Goal: Information Seeking & Learning: Learn about a topic

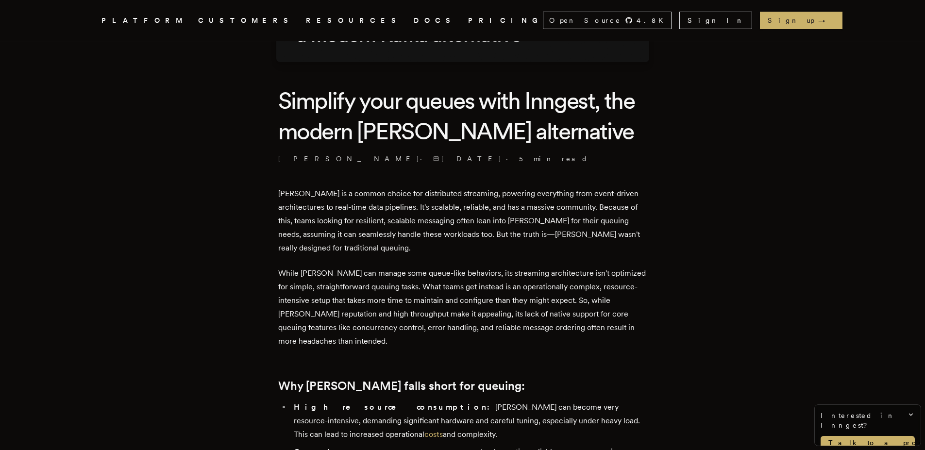
drag, startPoint x: 281, startPoint y: 192, endPoint x: 428, endPoint y: 193, distance: 147.1
click at [294, 207] on p "[PERSON_NAME] is a common choice for distributed streaming, powering everything…" at bounding box center [462, 221] width 369 height 68
drag, startPoint x: 294, startPoint y: 207, endPoint x: 415, endPoint y: 207, distance: 121.4
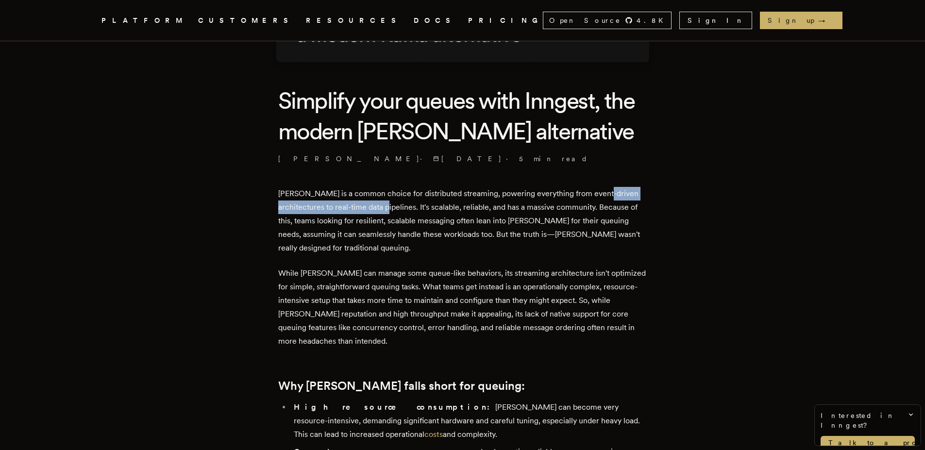
click at [415, 207] on p "[PERSON_NAME] is a common choice for distributed streaming, powering everything…" at bounding box center [462, 221] width 369 height 68
click at [310, 220] on p "[PERSON_NAME] is a common choice for distributed streaming, powering everything…" at bounding box center [462, 221] width 369 height 68
drag, startPoint x: 310, startPoint y: 220, endPoint x: 321, endPoint y: 224, distance: 12.0
click at [321, 224] on p "[PERSON_NAME] is a common choice for distributed streaming, powering everything…" at bounding box center [462, 221] width 369 height 68
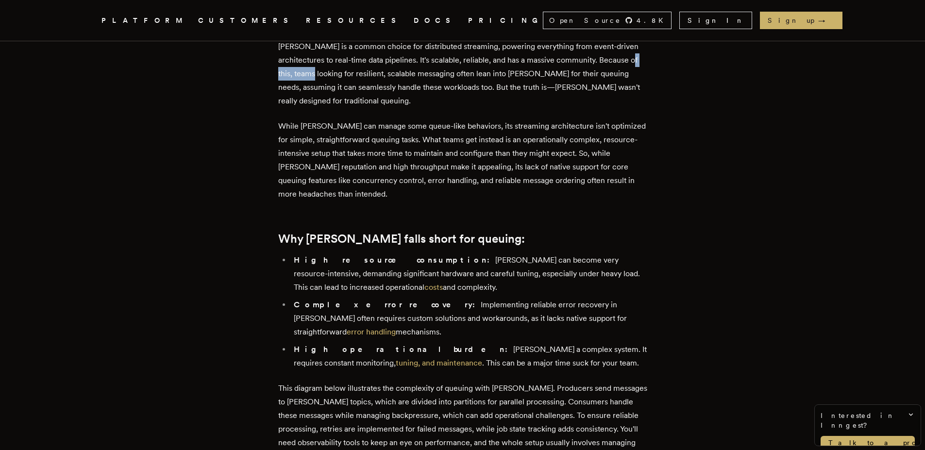
scroll to position [408, 0]
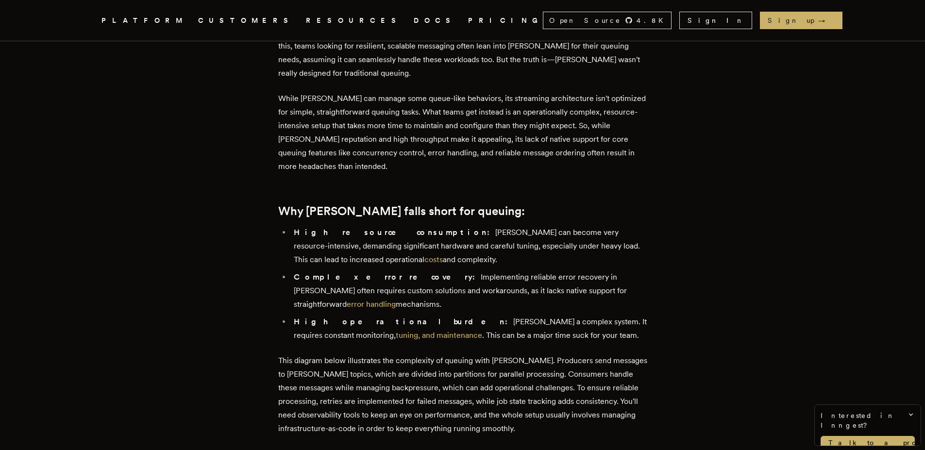
click at [290, 127] on p "While [PERSON_NAME] can manage some queue-like behaviors, its streaming archite…" at bounding box center [462, 133] width 369 height 82
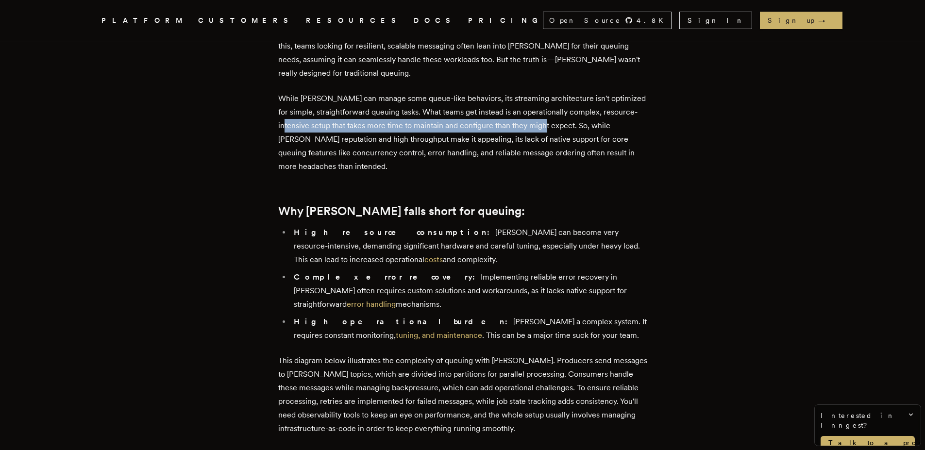
drag, startPoint x: 290, startPoint y: 127, endPoint x: 532, endPoint y: 127, distance: 241.8
click at [532, 127] on p "While [PERSON_NAME] can manage some queue-like behaviors, its streaming archite…" at bounding box center [462, 133] width 369 height 82
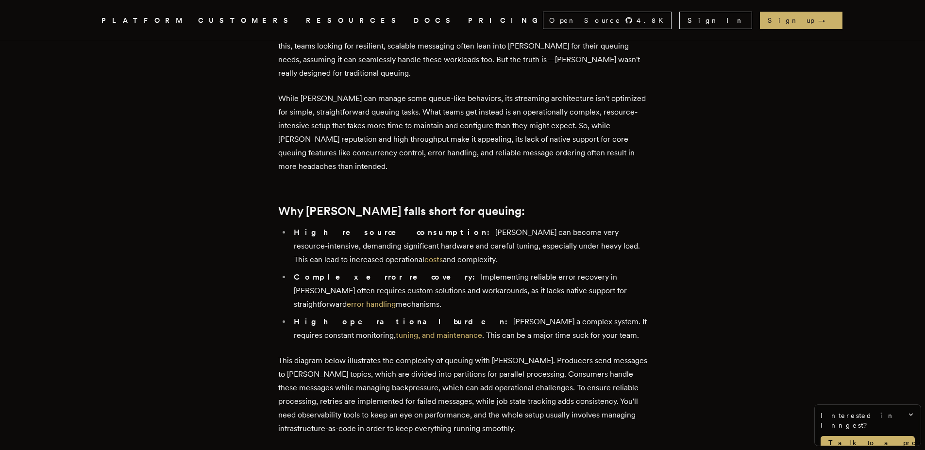
click at [552, 128] on p "While [PERSON_NAME] can manage some queue-like behaviors, its streaming archite…" at bounding box center [462, 133] width 369 height 82
click at [553, 129] on p "While [PERSON_NAME] can manage some queue-like behaviors, its streaming archite…" at bounding box center [462, 133] width 369 height 82
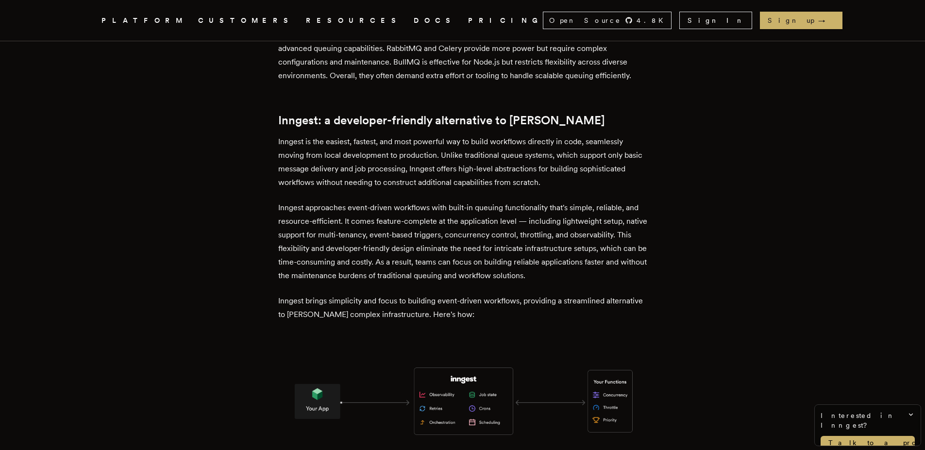
scroll to position [1282, 0]
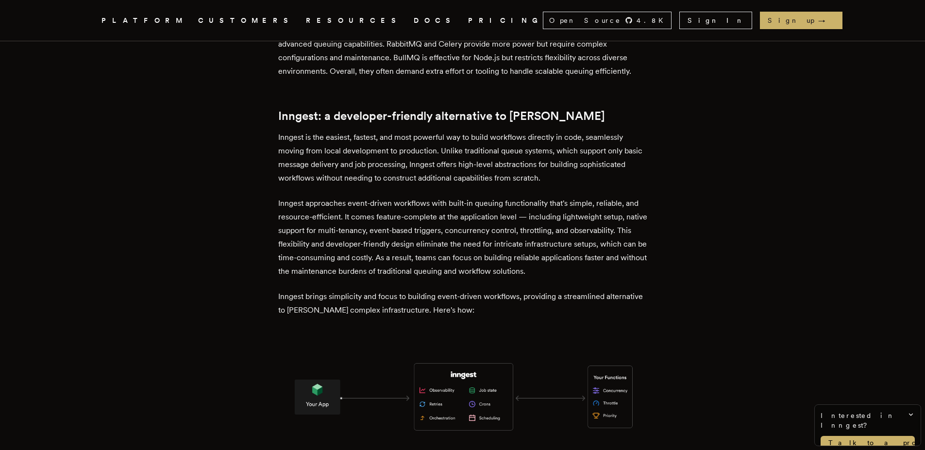
click at [284, 136] on p "Inngest is the easiest, fastest, and most powerful way to build workflows direc…" at bounding box center [462, 158] width 369 height 54
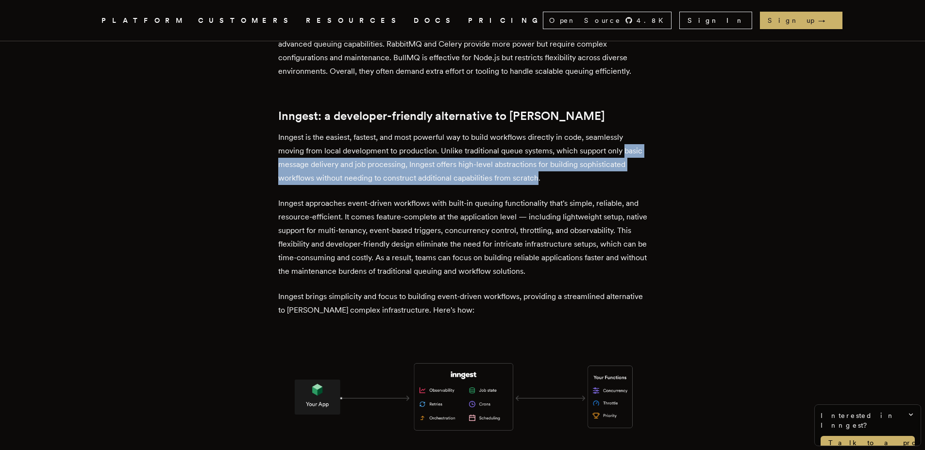
drag, startPoint x: 284, startPoint y: 136, endPoint x: 583, endPoint y: 147, distance: 299.7
click at [583, 147] on p "Inngest is the easiest, fastest, and most powerful way to build workflows direc…" at bounding box center [462, 158] width 369 height 54
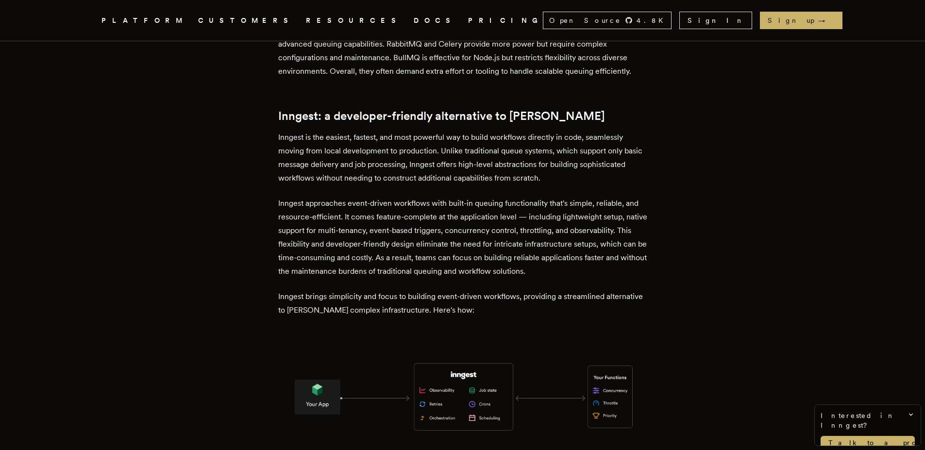
click at [285, 197] on p "Inngest approaches event-driven workflows with built-in queuing functionality t…" at bounding box center [462, 238] width 369 height 82
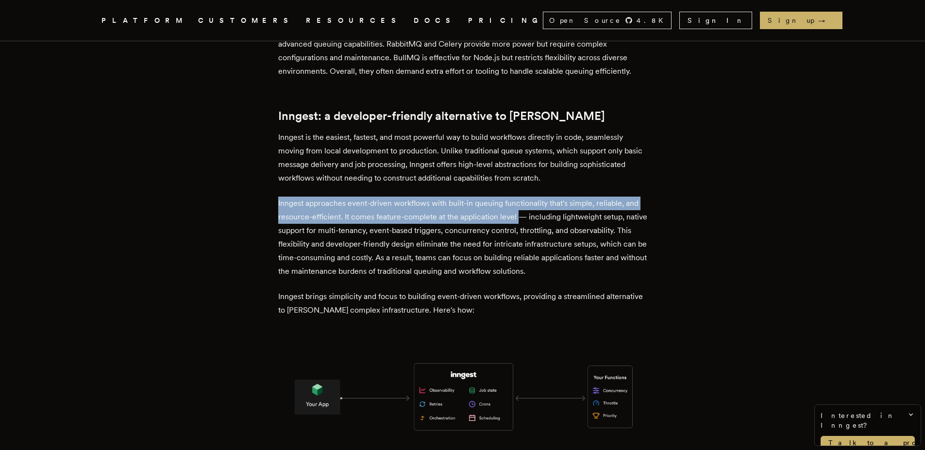
drag, startPoint x: 285, startPoint y: 174, endPoint x: 518, endPoint y: 181, distance: 232.2
click at [518, 197] on p "Inngest approaches event-driven workflows with built-in queuing functionality t…" at bounding box center [462, 238] width 369 height 82
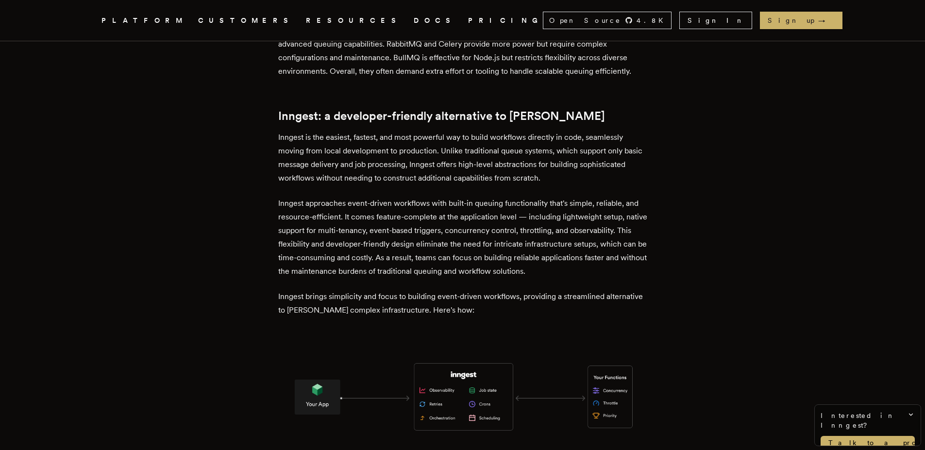
click at [284, 199] on p "Inngest approaches event-driven workflows with built-in queuing functionality t…" at bounding box center [462, 238] width 369 height 82
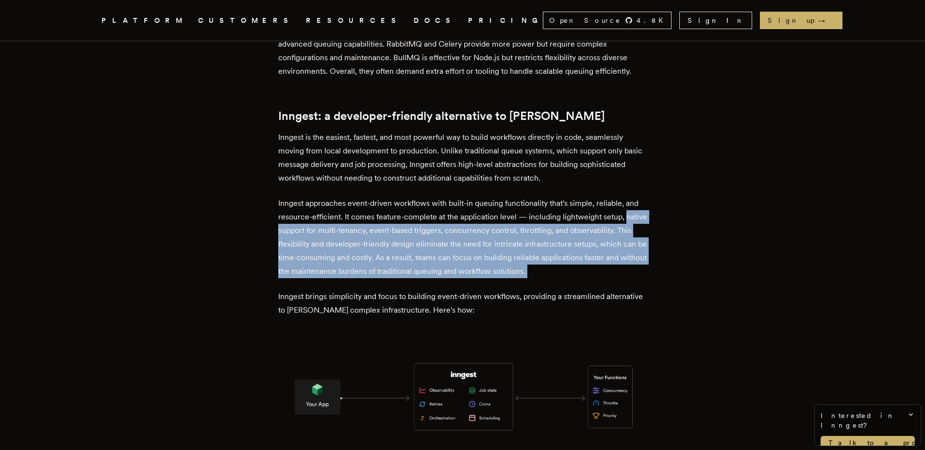
drag, startPoint x: 284, startPoint y: 199, endPoint x: 591, endPoint y: 239, distance: 309.5
click at [591, 239] on p "Inngest approaches event-driven workflows with built-in queuing functionality t…" at bounding box center [462, 238] width 369 height 82
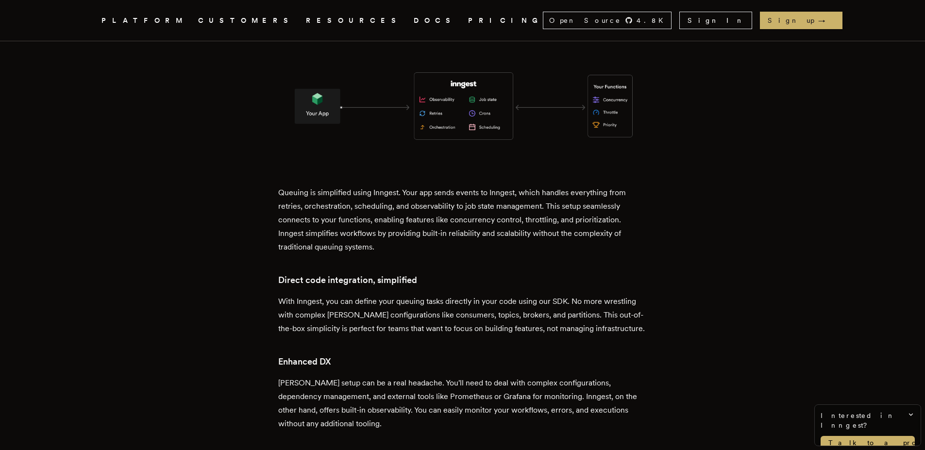
scroll to position [1573, 0]
click at [298, 185] on p "Queuing is simplified using Inngest. Your app sends events to Inngest, which ha…" at bounding box center [462, 219] width 369 height 68
drag, startPoint x: 298, startPoint y: 155, endPoint x: 379, endPoint y: 156, distance: 81.6
click at [379, 185] on p "Queuing is simplified using Inngest. Your app sends events to Inngest, which ha…" at bounding box center [462, 219] width 369 height 68
click at [290, 185] on p "Queuing is simplified using Inngest. Your app sends events to Inngest, which ha…" at bounding box center [462, 219] width 369 height 68
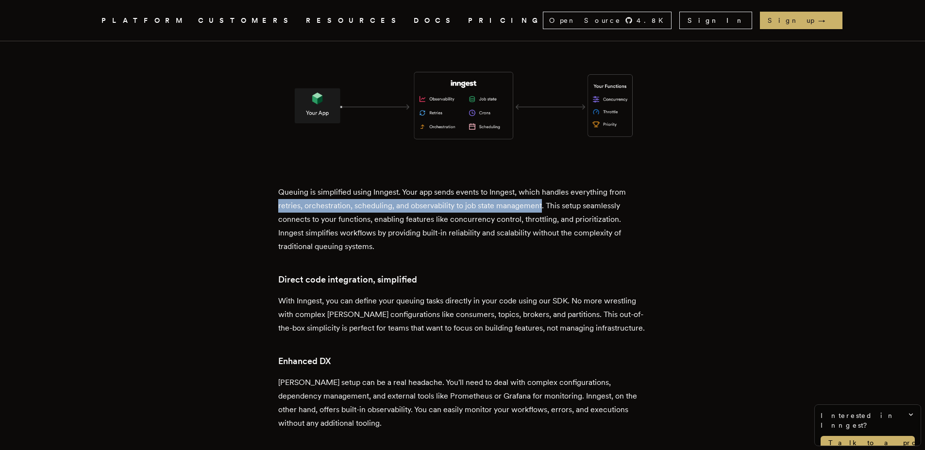
drag, startPoint x: 290, startPoint y: 175, endPoint x: 511, endPoint y: 170, distance: 220.9
click at [511, 185] on p "Queuing is simplified using Inngest. Your app sends events to Inngest, which ha…" at bounding box center [462, 219] width 369 height 68
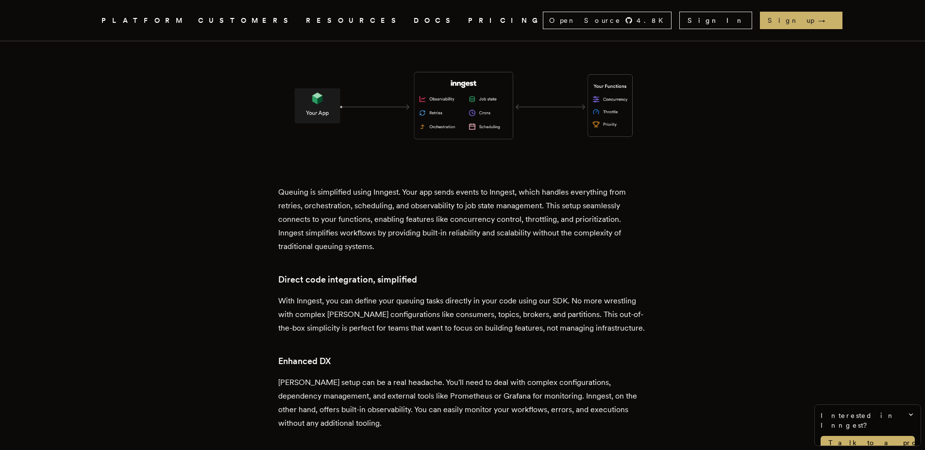
click at [301, 185] on p "Queuing is simplified using Inngest. Your app sends events to Inngest, which ha…" at bounding box center [462, 219] width 369 height 68
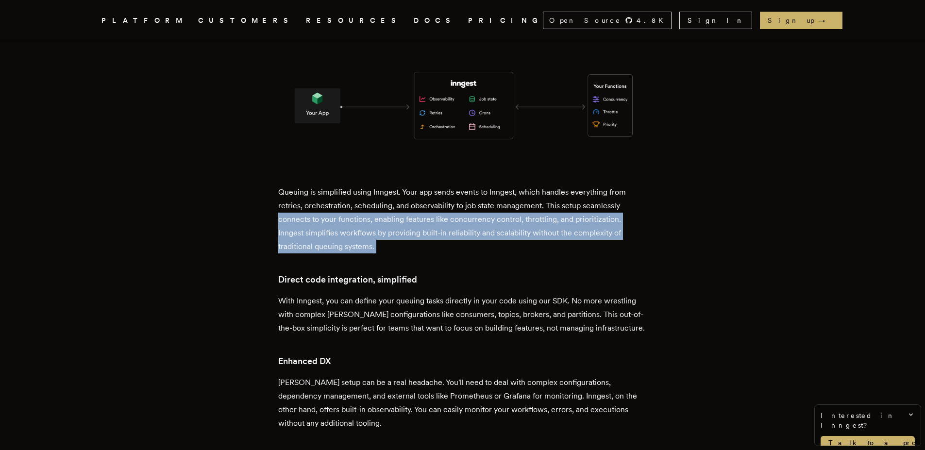
drag, startPoint x: 301, startPoint y: 185, endPoint x: 401, endPoint y: 209, distance: 102.8
click at [401, 209] on p "Queuing is simplified using Inngest. Your app sends events to Inngest, which ha…" at bounding box center [462, 219] width 369 height 68
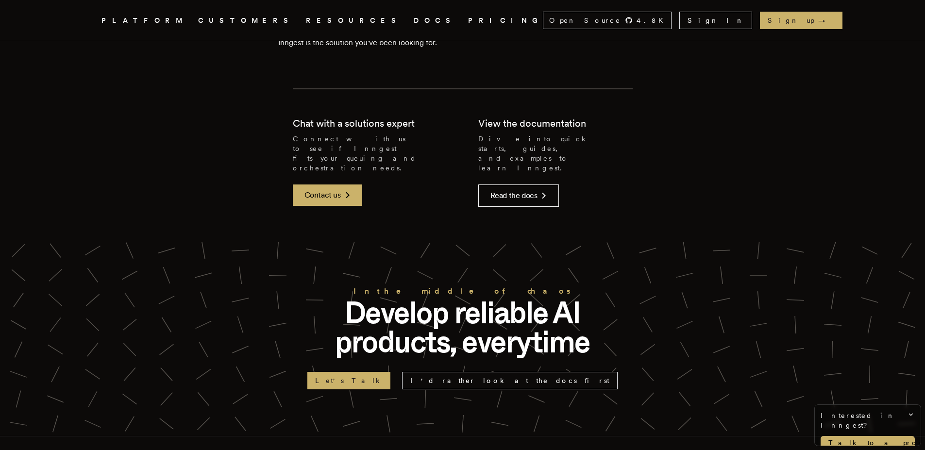
scroll to position [2389, 0]
